Goal: Transaction & Acquisition: Purchase product/service

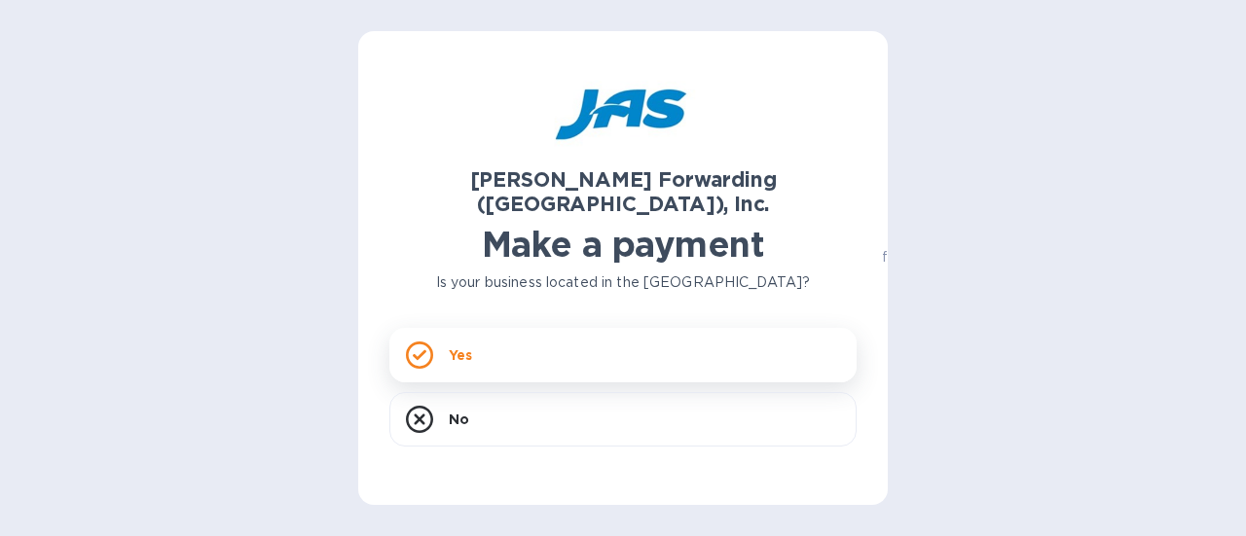
click at [468, 346] on p "Yes" at bounding box center [460, 355] width 23 height 19
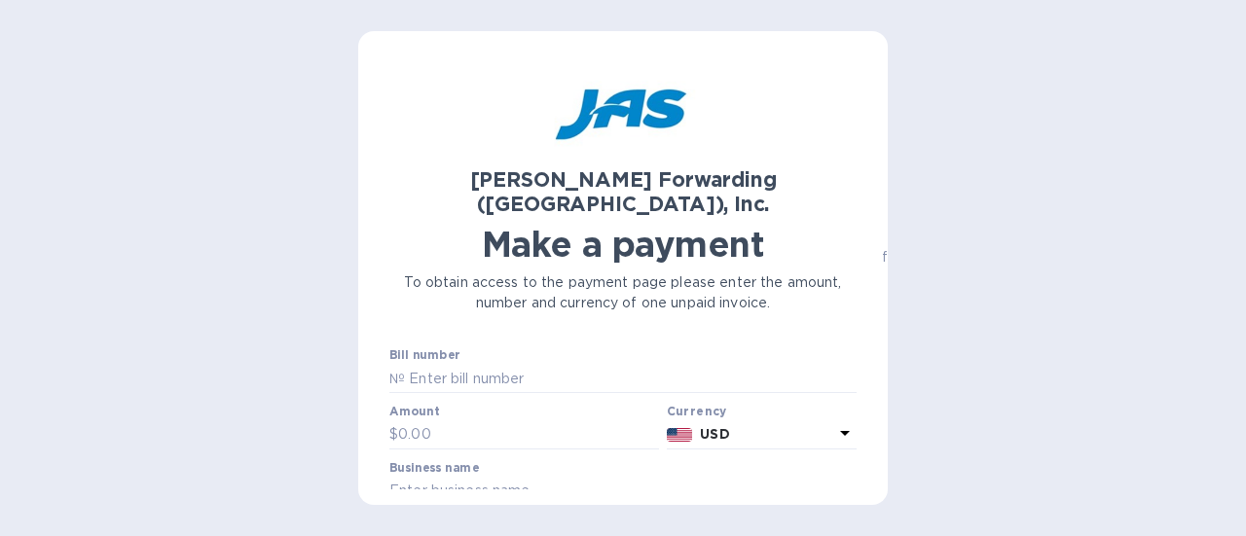
click at [459, 348] on div "Bill number №" at bounding box center [622, 370] width 467 height 45
click at [841, 348] on div "Bill number №" at bounding box center [622, 370] width 467 height 45
click at [504, 333] on div "[PERSON_NAME] Forwarding ([GEOGRAPHIC_DATA]), Inc. Make a payment To obtain acc…" at bounding box center [622, 275] width 467 height 427
click at [481, 348] on div "Bill number №" at bounding box center [622, 370] width 467 height 45
click at [433, 350] on label "Bill number" at bounding box center [424, 356] width 70 height 12
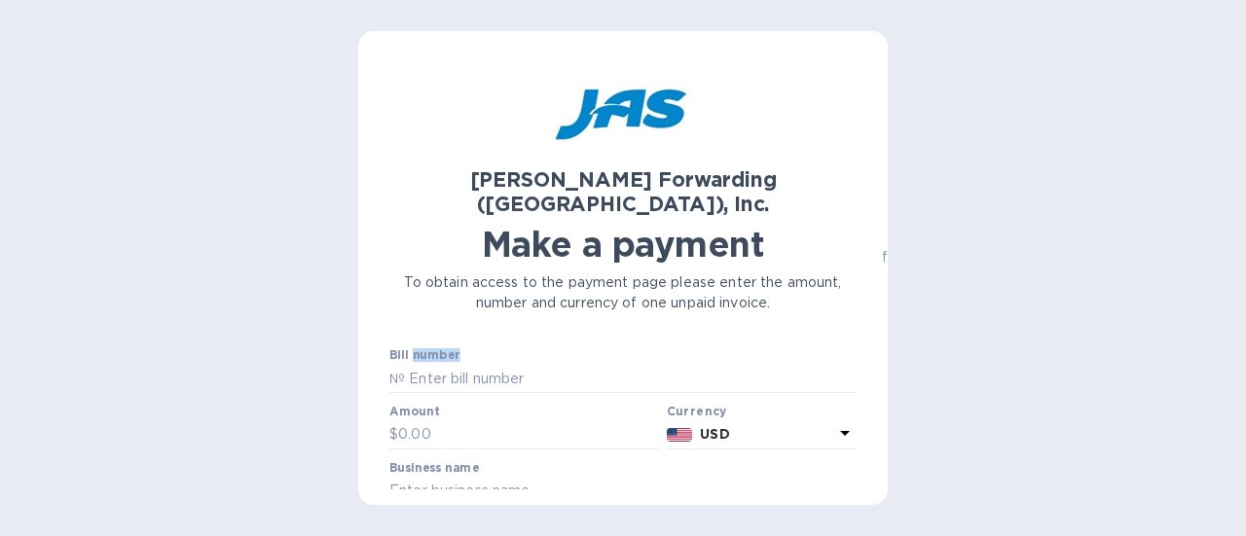
click at [433, 350] on label "Bill number" at bounding box center [424, 356] width 70 height 12
click at [852, 327] on div "[PERSON_NAME] Forwarding ([GEOGRAPHIC_DATA]), Inc. Make a payment To obtain acc…" at bounding box center [622, 268] width 529 height 474
click at [473, 348] on div "Bill number №" at bounding box center [622, 370] width 467 height 45
click at [442, 338] on div "[PERSON_NAME] Forwarding ([GEOGRAPHIC_DATA]), Inc. Make a payment To obtain acc…" at bounding box center [622, 275] width 467 height 427
click at [446, 350] on label "Bill number" at bounding box center [424, 356] width 70 height 12
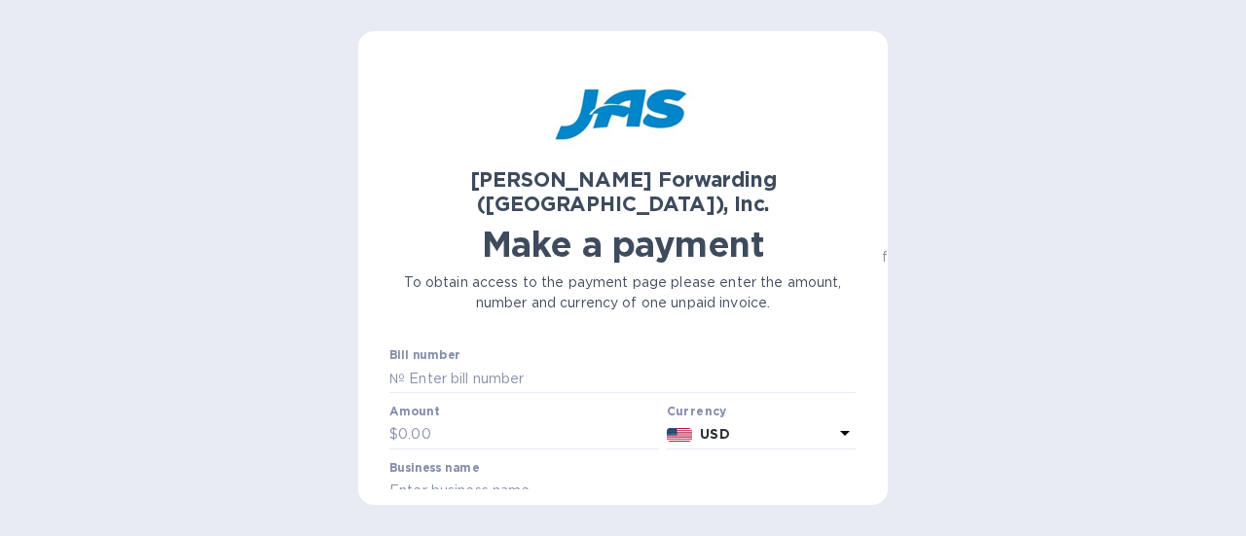
click at [418, 322] on div "[PERSON_NAME] Forwarding ([GEOGRAPHIC_DATA]), Inc. Make a payment To obtain acc…" at bounding box center [622, 275] width 467 height 427
click at [419, 336] on div "[PERSON_NAME] Forwarding ([GEOGRAPHIC_DATA]), Inc. Make a payment To obtain acc…" at bounding box center [622, 275] width 467 height 427
drag, startPoint x: 419, startPoint y: 327, endPoint x: 434, endPoint y: 326, distance: 14.6
click at [420, 350] on label "Bill number" at bounding box center [424, 356] width 70 height 12
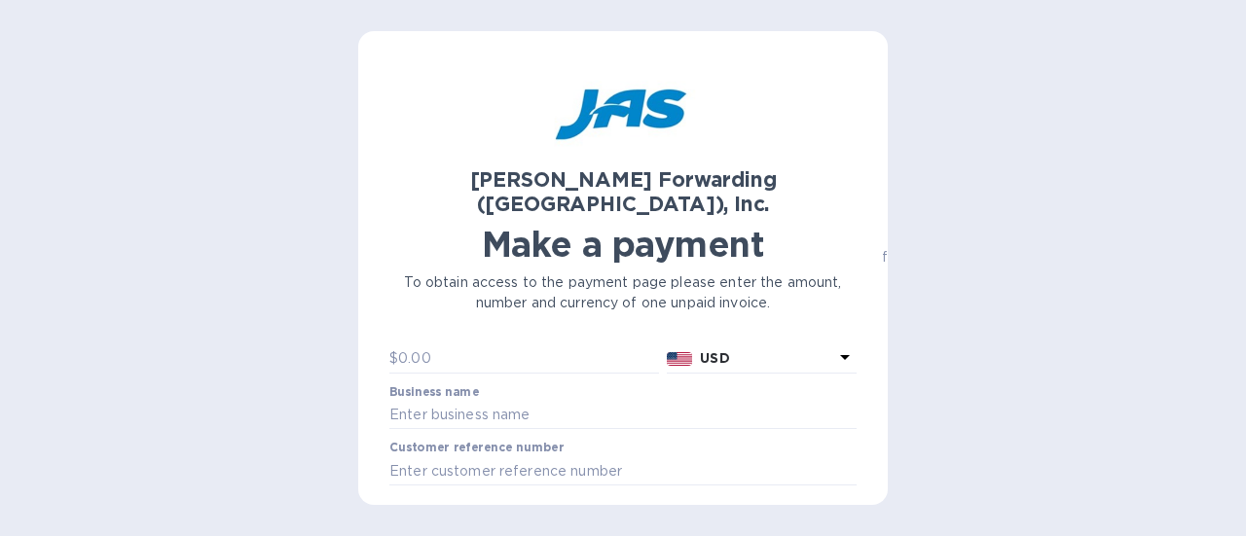
scroll to position [78, 0]
click at [526, 343] on input "text" at bounding box center [528, 357] width 261 height 29
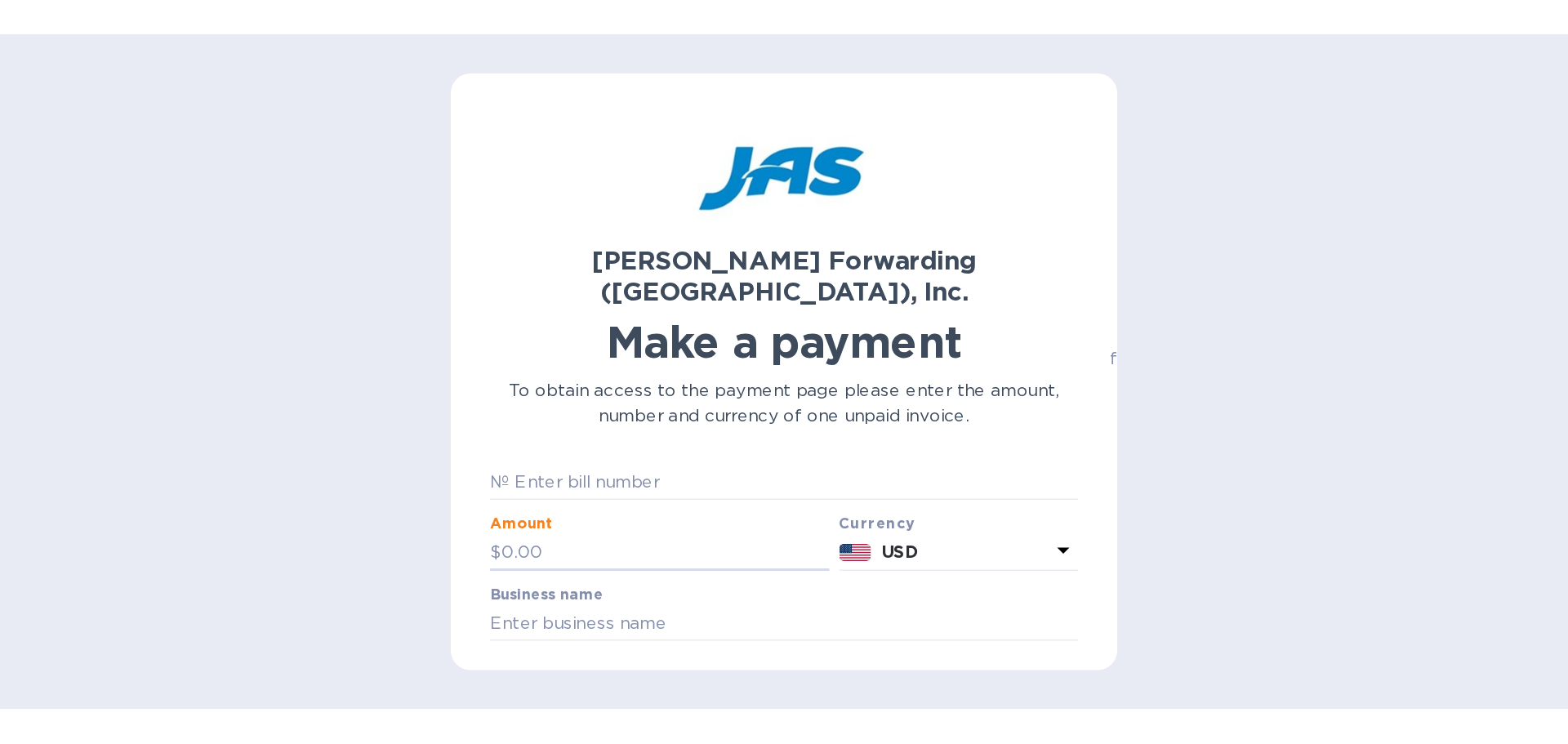
scroll to position [19, 0]
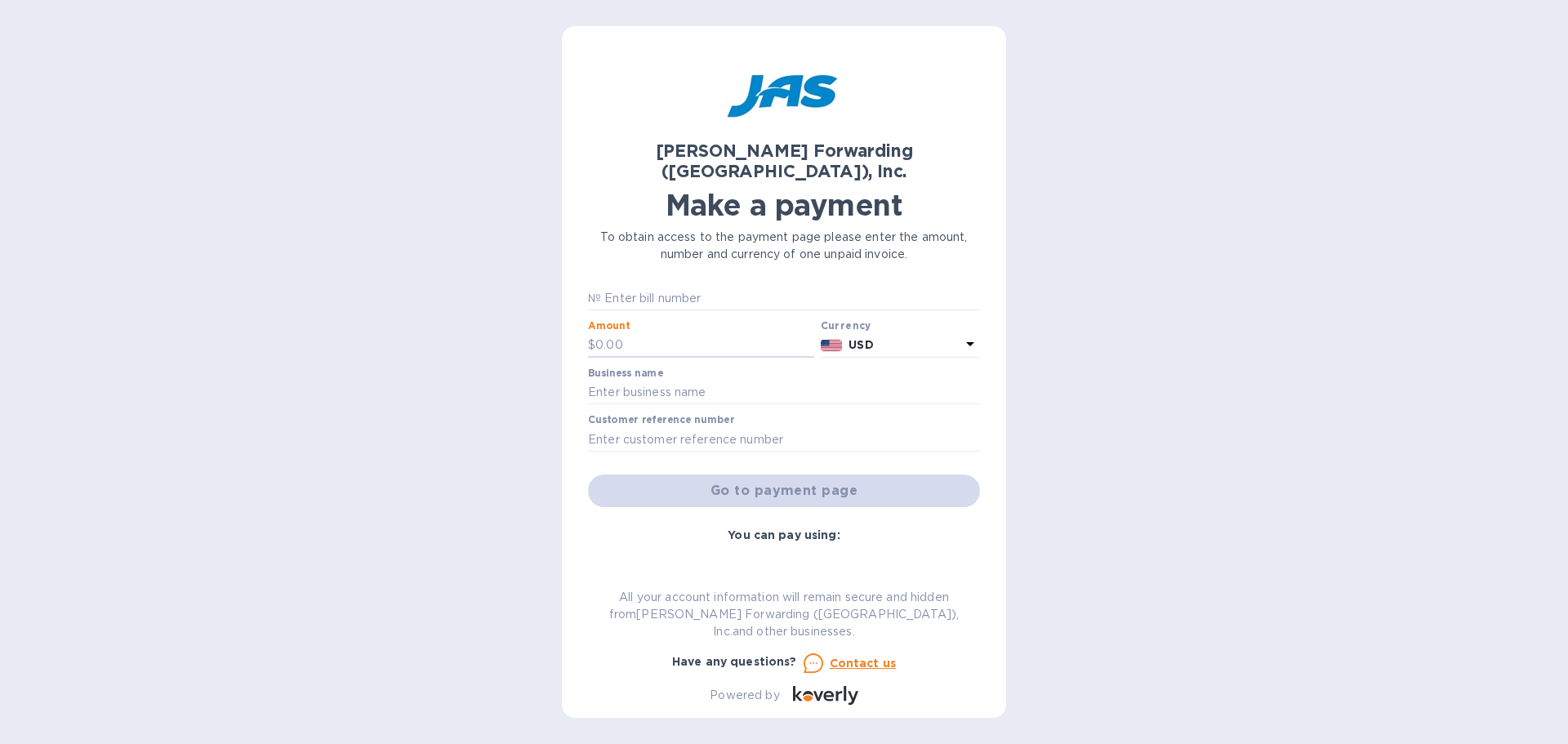
click at [648, 265] on div "[PERSON_NAME] Forwarding ([GEOGRAPHIC_DATA]), Inc. Make a payment To obtain acc…" at bounding box center [784, 378] width 392 height 653
click at [654, 270] on div "[PERSON_NAME] Forwarding ([GEOGRAPHIC_DATA]), Inc. Make a payment To obtain acc…" at bounding box center [784, 378] width 392 height 653
click at [654, 286] on input "text" at bounding box center [790, 298] width 379 height 24
click at [685, 286] on input "text" at bounding box center [790, 298] width 379 height 24
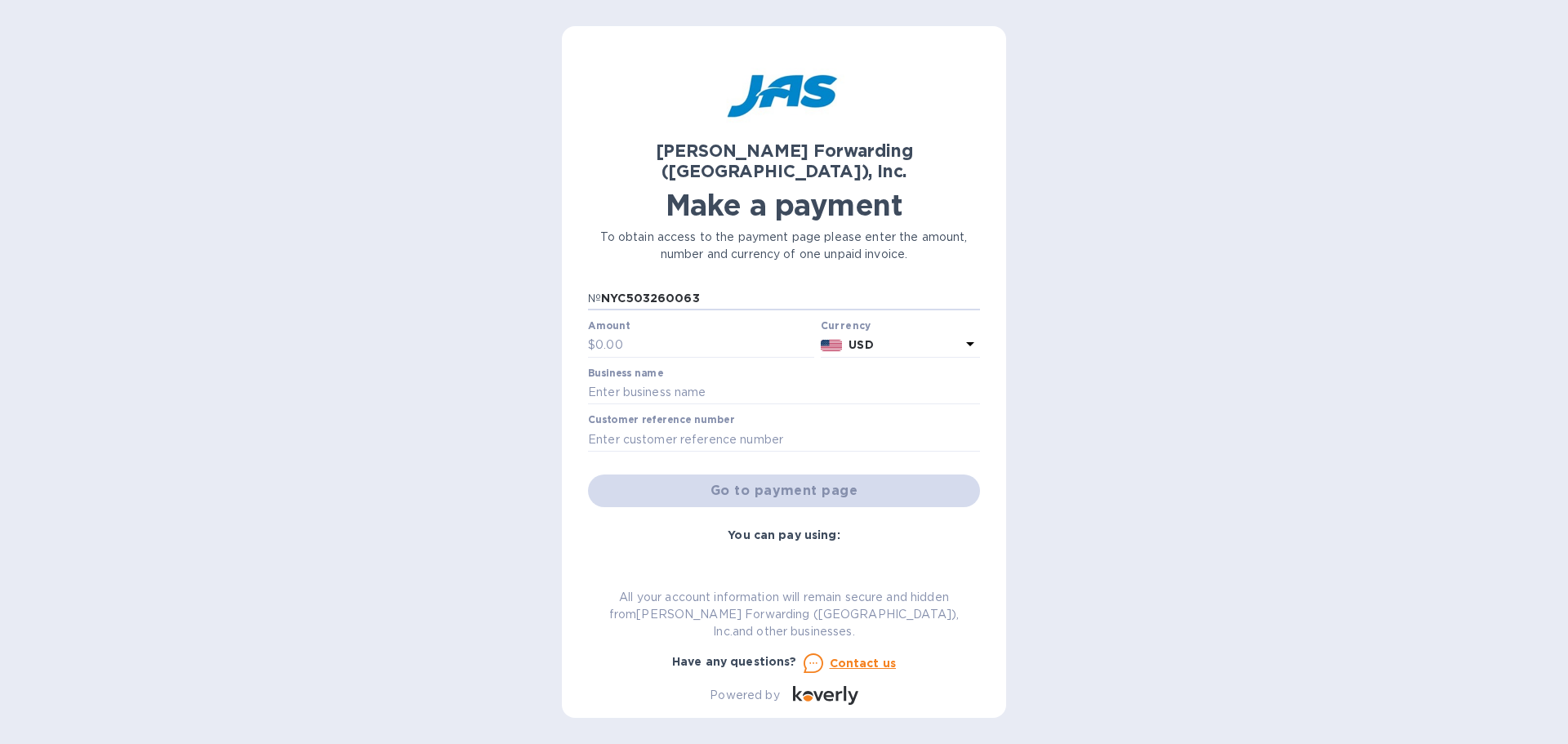
click at [693, 270] on div "[PERSON_NAME] Forwarding ([GEOGRAPHIC_DATA]), Inc. Make a payment To obtain acc…" at bounding box center [784, 378] width 392 height 653
click at [699, 286] on input "NYC503260063" at bounding box center [790, 298] width 379 height 24
drag, startPoint x: 697, startPoint y: 289, endPoint x: 688, endPoint y: 272, distance: 19.2
click at [688, 288] on input "NYC503357558" at bounding box center [790, 299] width 379 height 24
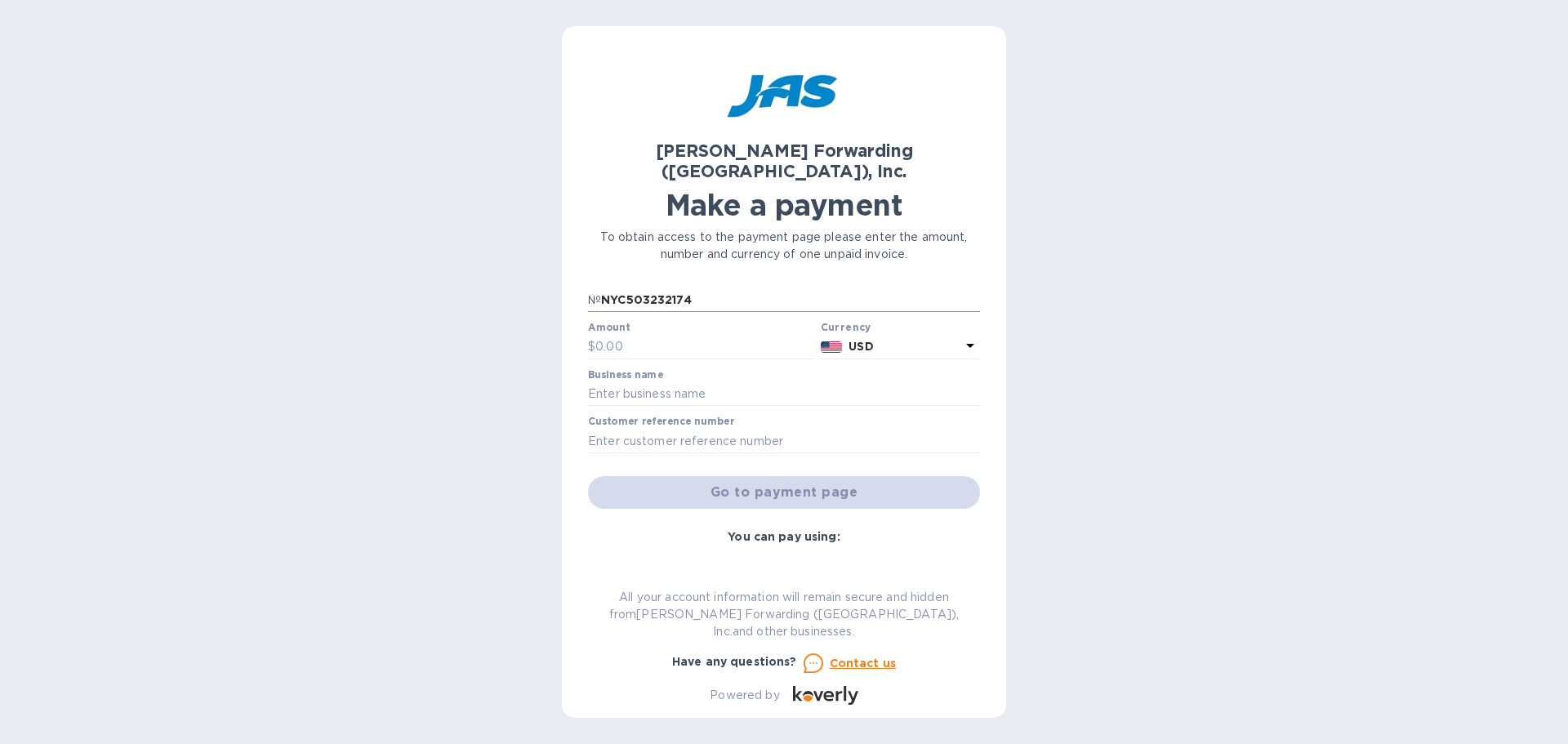
type input "NYC503232174"
type input "17,795.46"
click at [624, 382] on input "text" at bounding box center [784, 393] width 392 height 24
drag, startPoint x: 888, startPoint y: 465, endPoint x: 867, endPoint y: 460, distance: 21.6
click at [888, 449] on div "Go to payment page" at bounding box center [784, 492] width 399 height 39
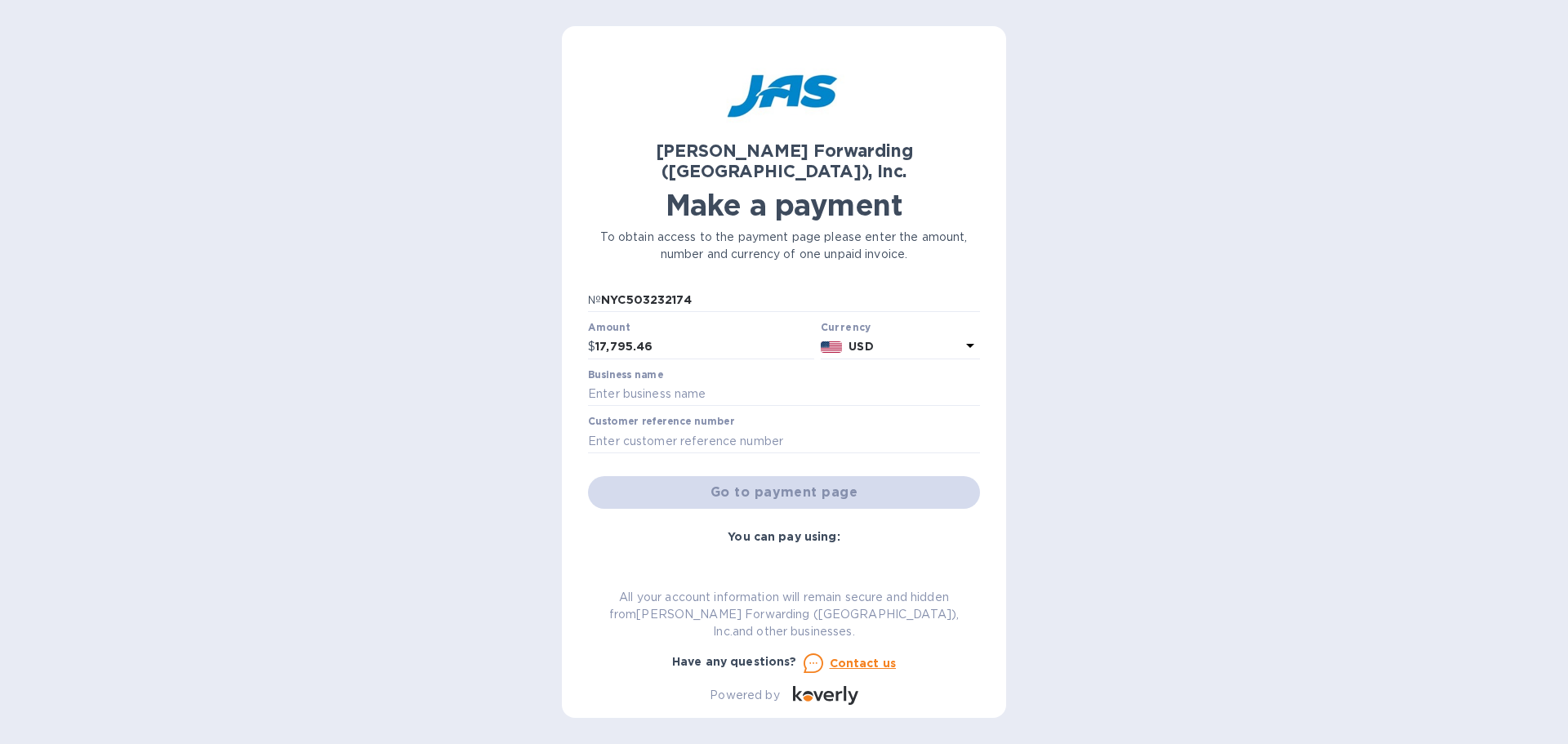
click at [835, 449] on div "Go to payment page" at bounding box center [784, 492] width 399 height 39
drag, startPoint x: 831, startPoint y: 460, endPoint x: 827, endPoint y: 468, distance: 8.9
click at [829, 449] on div "Go to payment page" at bounding box center [784, 492] width 399 height 39
click at [794, 449] on div "Go to payment page" at bounding box center [784, 492] width 399 height 39
click at [769, 449] on b "You can pay using:" at bounding box center [783, 537] width 112 height 13
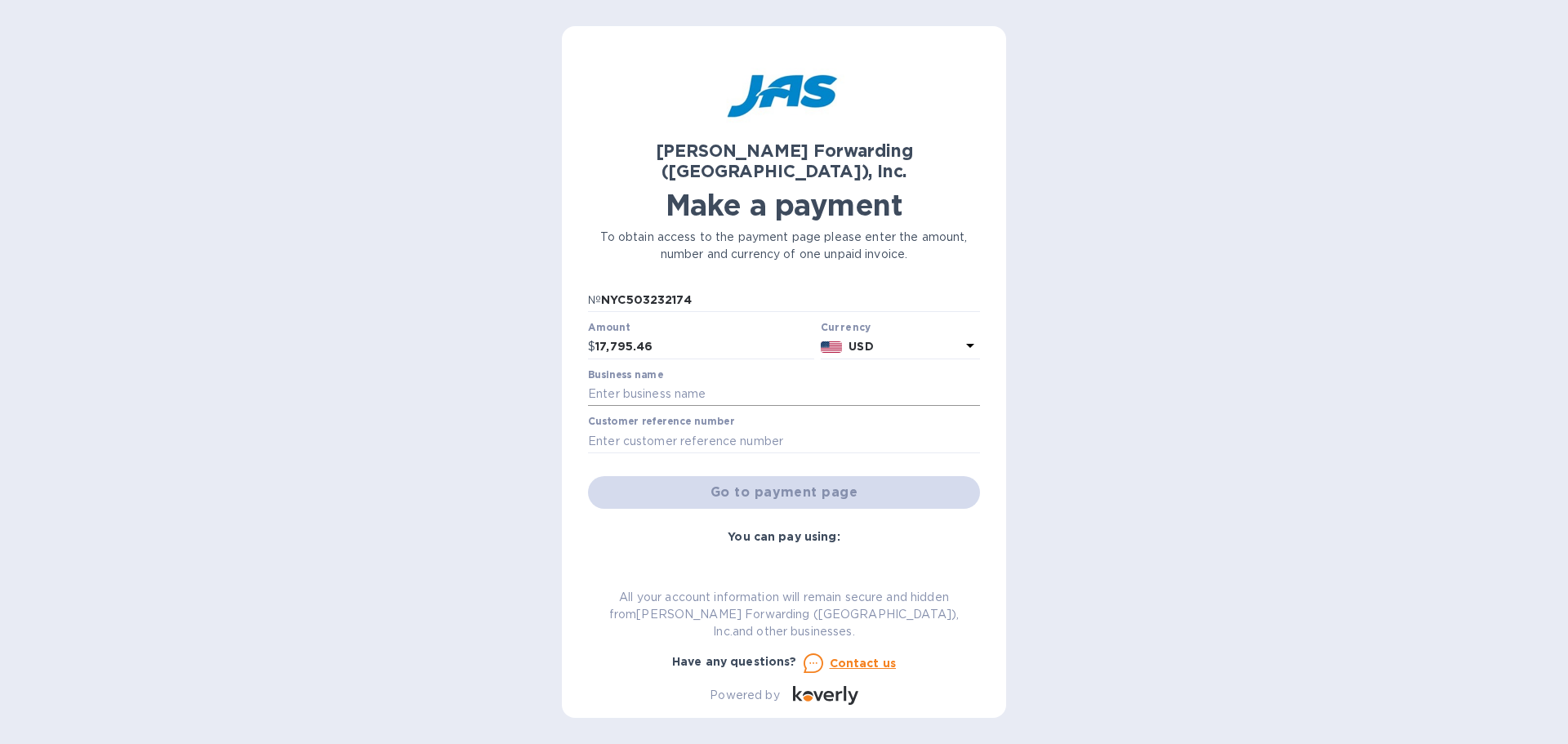
click at [649, 382] on input "text" at bounding box center [784, 393] width 392 height 24
type input "Frontida Adare"
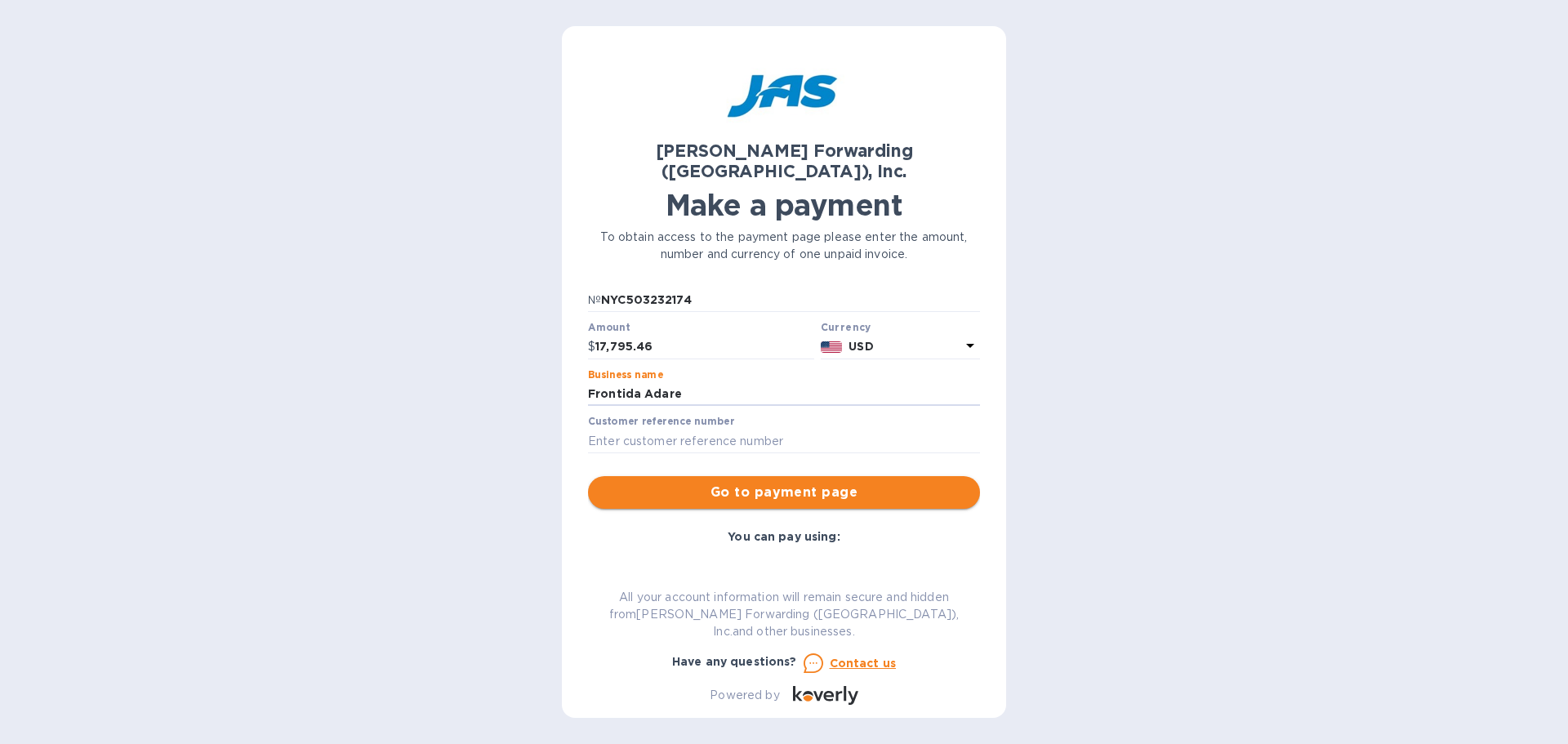
click at [742, 449] on span "Go to payment page" at bounding box center [784, 492] width 366 height 19
